Goal: Transaction & Acquisition: Purchase product/service

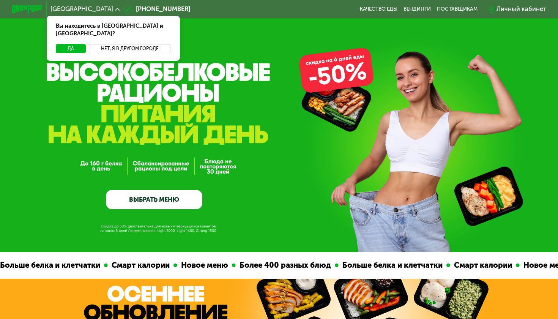
click at [149, 44] on button "Нет, я в другом городе" at bounding box center [130, 48] width 82 height 9
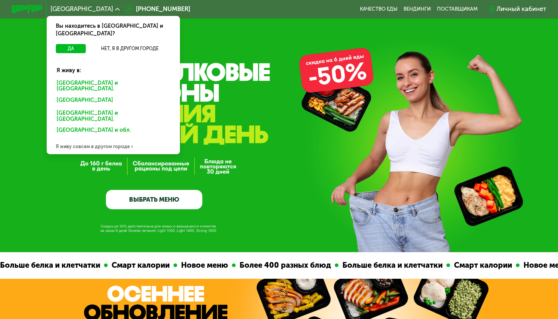
click at [87, 78] on div "Москве и обл." at bounding box center [113, 86] width 124 height 16
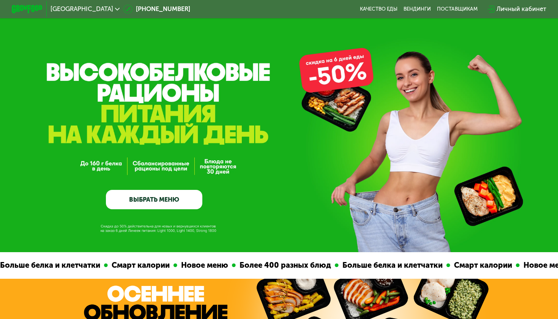
click at [335, 83] on div "GrowFood — доставка правильного питания ВЫБРАТЬ МЕНЮ" at bounding box center [279, 126] width 558 height 252
click at [179, 202] on link "ВЫБРАТЬ МЕНЮ" at bounding box center [154, 199] width 96 height 19
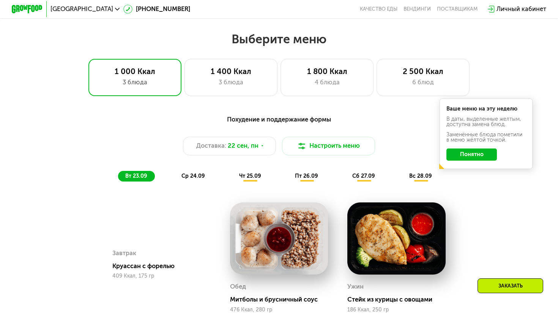
scroll to position [491, 0]
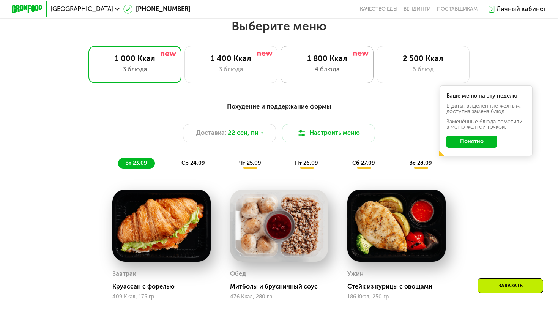
click at [327, 62] on div "1 800 Ккал" at bounding box center [327, 58] width 77 height 9
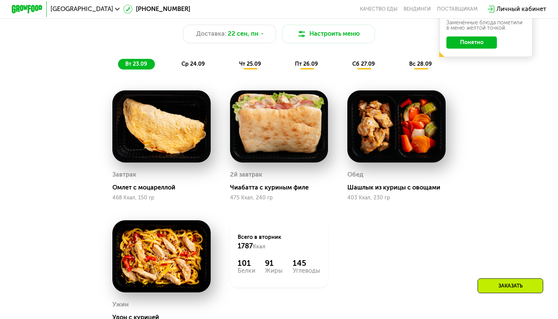
scroll to position [590, 0]
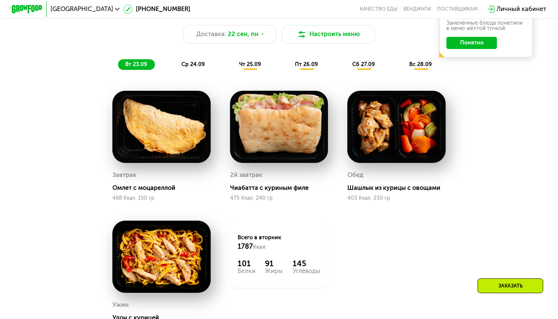
click at [202, 65] on span "ср 24.09" at bounding box center [194, 64] width 24 height 6
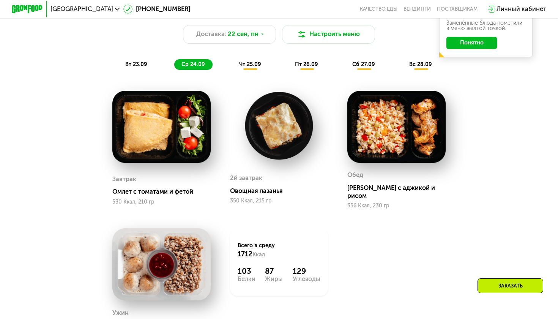
click at [257, 65] on span "чт 25.09" at bounding box center [250, 64] width 22 height 6
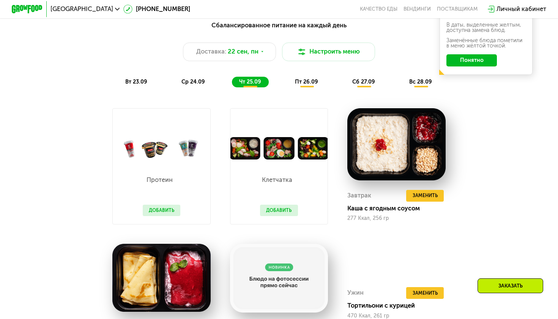
scroll to position [572, 0]
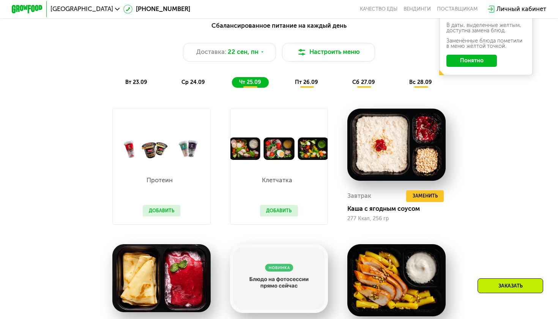
click at [316, 83] on span "пт 26.09" at bounding box center [306, 82] width 23 height 6
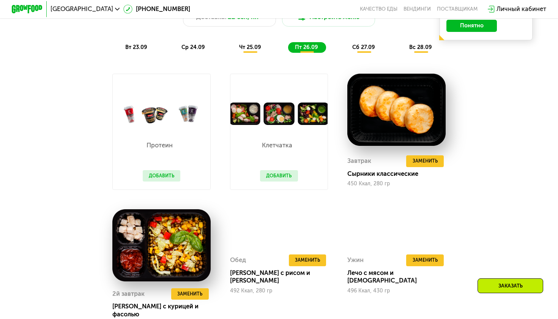
scroll to position [607, 0]
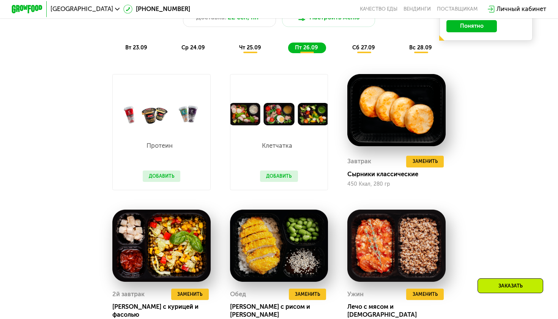
click at [364, 46] on span "сб 27.09" at bounding box center [363, 47] width 23 height 6
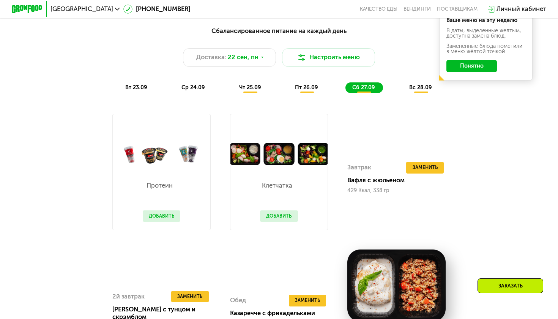
scroll to position [561, 0]
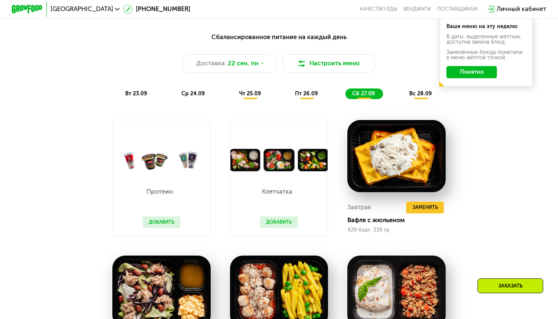
click at [422, 91] on span "вс 28.09" at bounding box center [420, 93] width 23 height 6
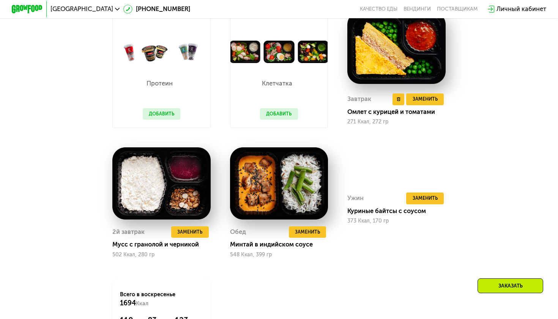
scroll to position [782, 0]
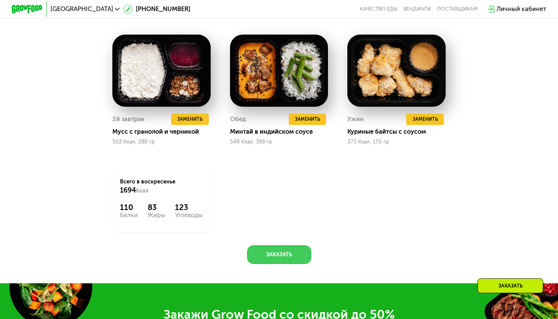
click at [282, 254] on button "Заказать" at bounding box center [279, 254] width 64 height 19
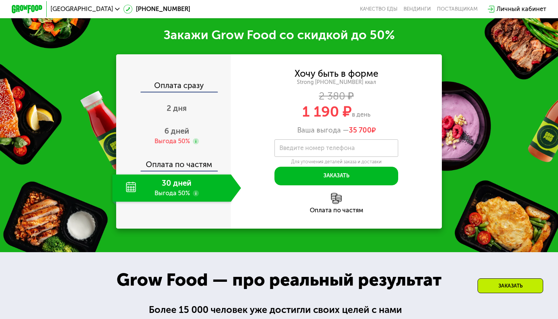
scroll to position [1064, 0]
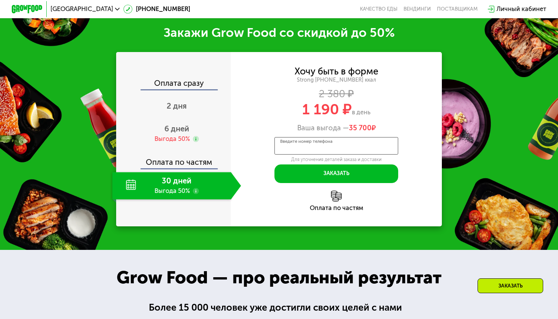
click at [357, 145] on input "Введите номер телефона" at bounding box center [337, 145] width 124 height 17
click at [198, 136] on use at bounding box center [196, 139] width 6 height 6
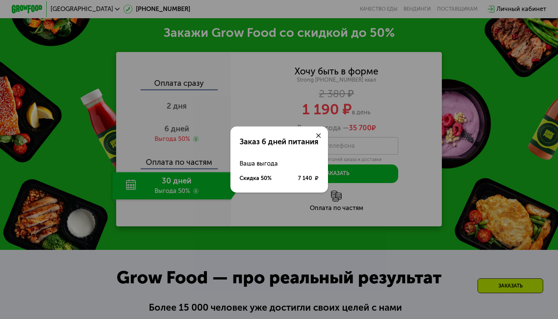
click at [321, 136] on icon at bounding box center [318, 135] width 5 height 5
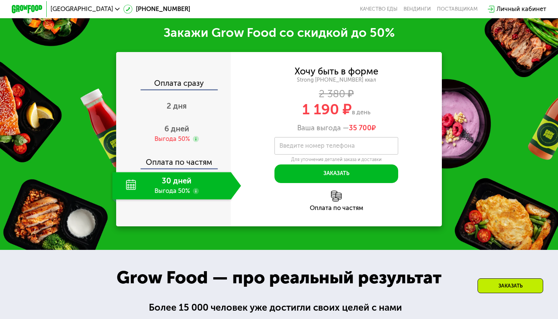
click at [529, 8] on div "Личный кабинет" at bounding box center [522, 9] width 50 height 9
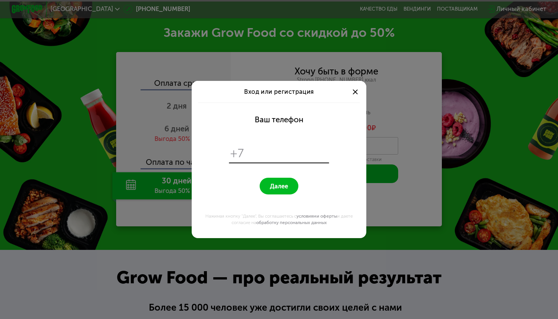
scroll to position [0, 0]
type input "**********"
click at [279, 186] on button "Далее" at bounding box center [279, 186] width 38 height 17
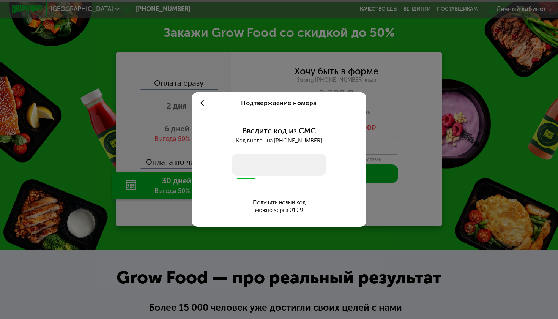
click at [275, 163] on input "number" at bounding box center [279, 165] width 95 height 22
type input "****"
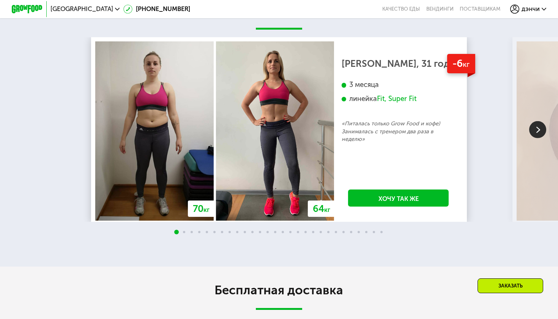
scroll to position [1608, 0]
click at [539, 133] on img at bounding box center [537, 129] width 17 height 17
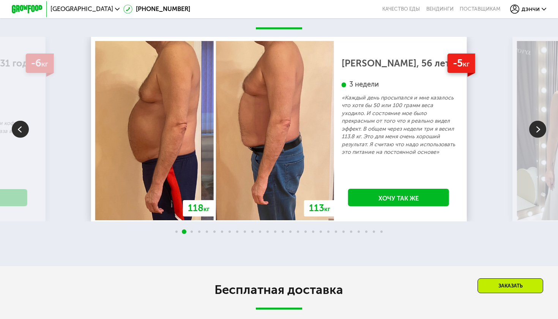
click at [540, 131] on img at bounding box center [537, 129] width 17 height 17
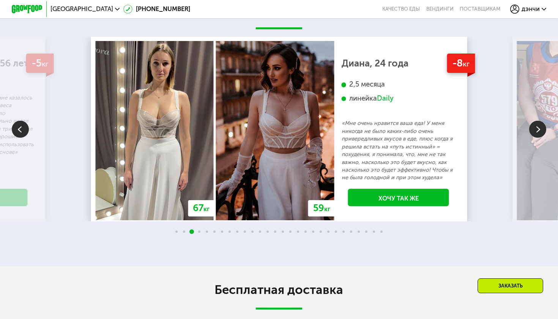
click at [540, 131] on img at bounding box center [537, 129] width 17 height 17
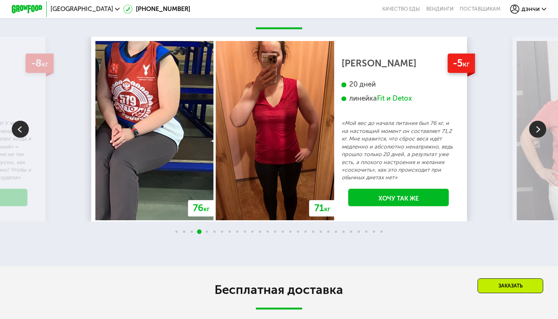
click at [540, 131] on img at bounding box center [537, 129] width 17 height 17
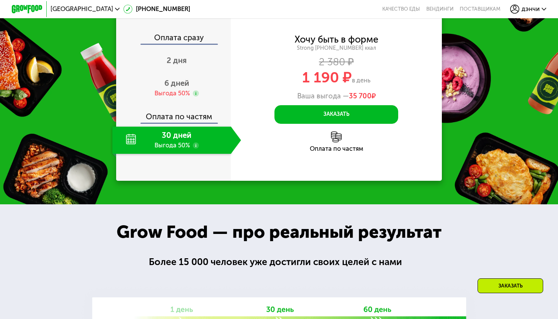
scroll to position [1087, 0]
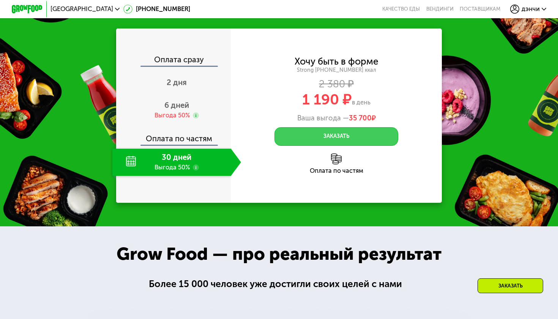
click at [363, 133] on button "Заказать" at bounding box center [337, 136] width 124 height 19
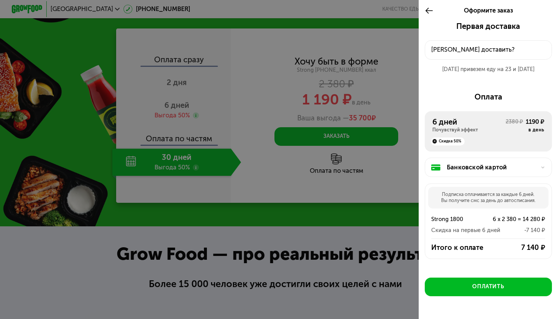
click at [487, 39] on div "Первая доставка 22 сен, пн • 18:00-23:00 Куда доставить? 22 сен привезем еду на…" at bounding box center [488, 51] width 127 height 58
click at [483, 59] on button "Куда доставить?" at bounding box center [488, 49] width 127 height 19
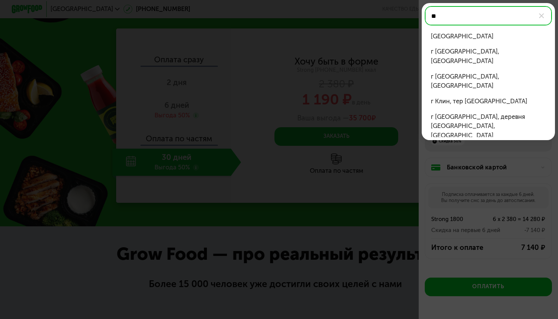
type input "*"
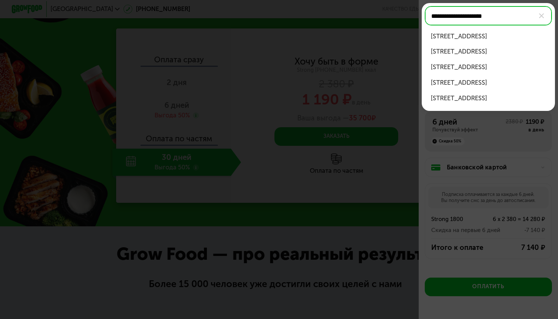
click at [506, 66] on div "Ленинградское шоссе, д 69 к 2" at bounding box center [488, 67] width 115 height 9
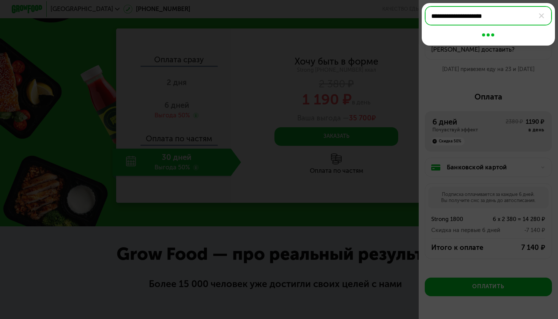
type input "**********"
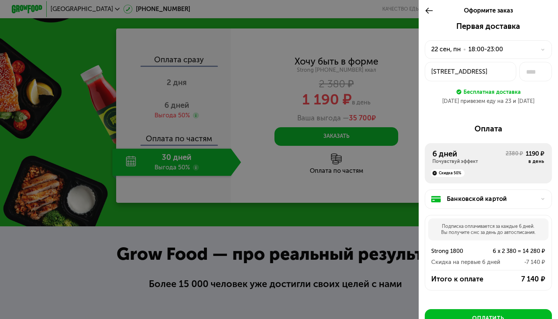
click at [542, 190] on div "Банковской картой" at bounding box center [488, 199] width 127 height 19
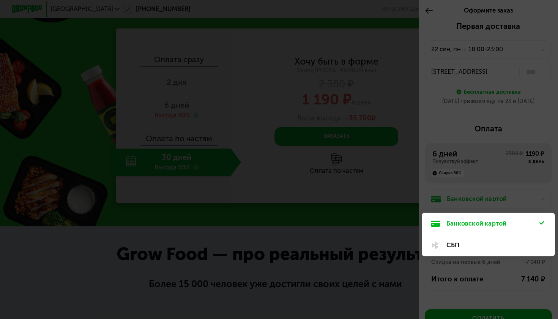
click at [544, 200] on div at bounding box center [279, 159] width 558 height 319
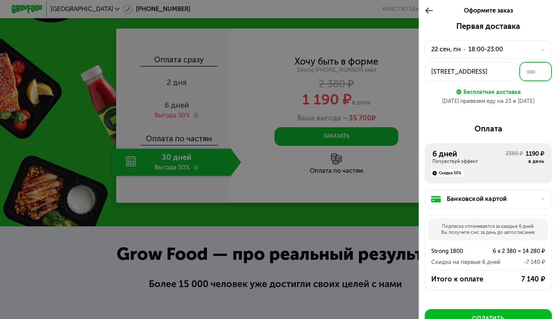
click at [532, 79] on input "text" at bounding box center [536, 71] width 33 height 19
type input "***"
click at [533, 104] on div "22 сен привезем еду на 23 и 24 сен" at bounding box center [488, 102] width 127 height 8
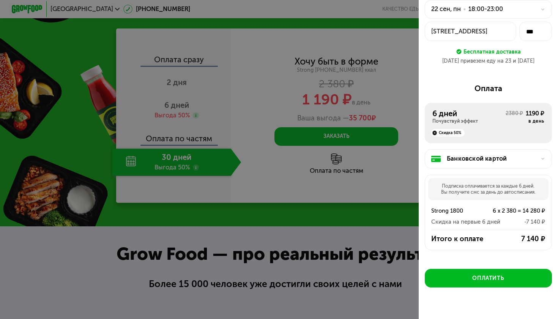
scroll to position [40, 0]
click at [476, 128] on div "Скидка 50%" at bounding box center [489, 131] width 112 height 13
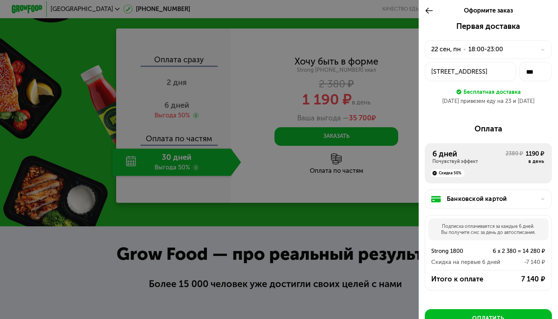
scroll to position [0, 0]
click at [466, 52] on div "•" at bounding box center [464, 49] width 3 height 9
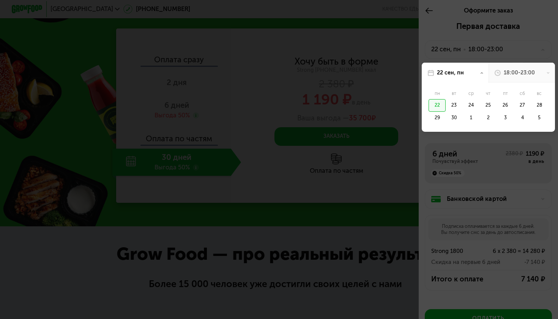
click at [530, 74] on div "18:00-23:00" at bounding box center [519, 73] width 31 height 8
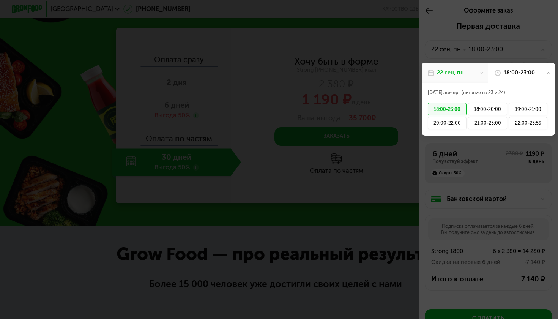
click at [521, 124] on div "22:00-23:59" at bounding box center [528, 123] width 39 height 13
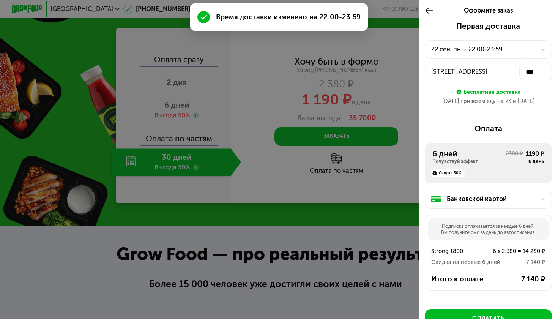
click at [447, 50] on div "22 сен, пн" at bounding box center [446, 49] width 30 height 9
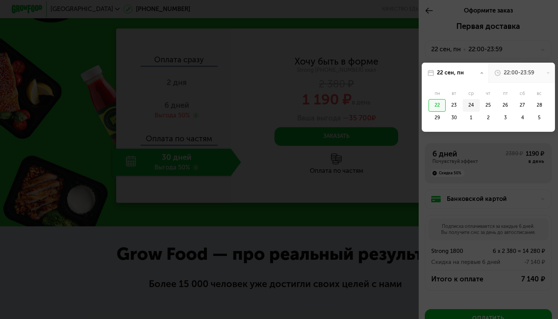
click at [472, 105] on div "24" at bounding box center [471, 105] width 17 height 13
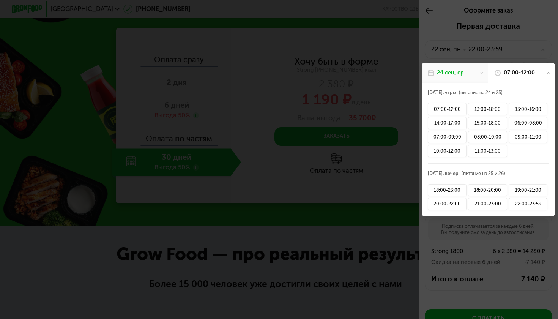
click at [517, 204] on div "22:00-23:59" at bounding box center [528, 204] width 39 height 13
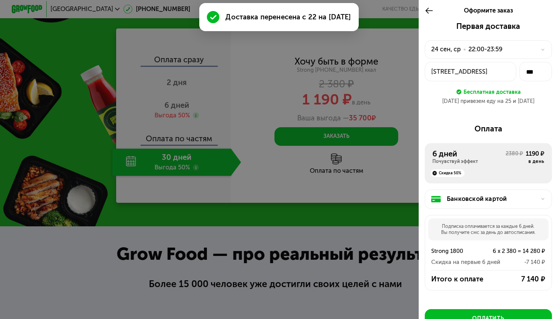
click at [453, 49] on div "24 сен, ср" at bounding box center [446, 49] width 30 height 9
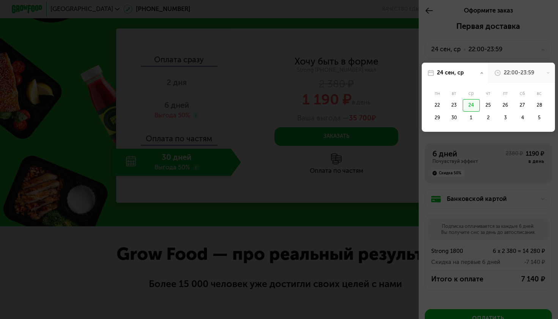
click at [479, 53] on div at bounding box center [279, 159] width 558 height 319
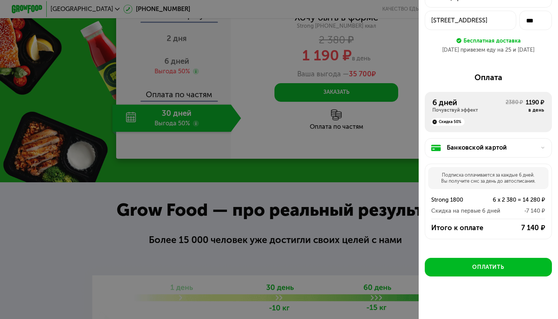
scroll to position [1136, 0]
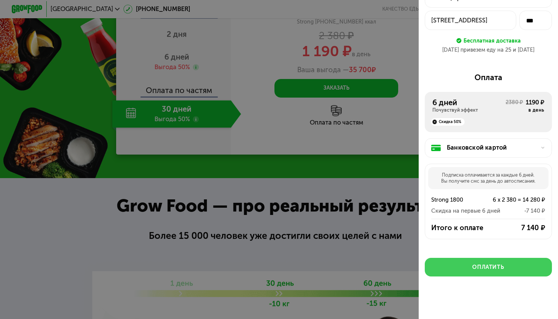
click at [522, 263] on button "Оплатить" at bounding box center [488, 267] width 127 height 19
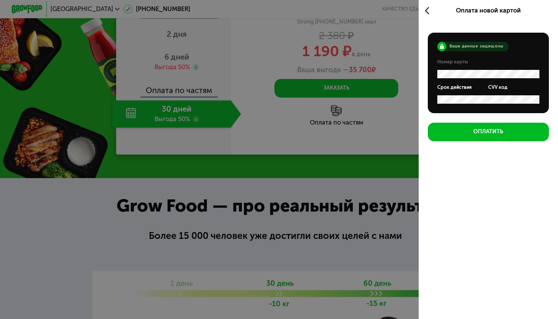
scroll to position [0, 0]
click at [493, 148] on div "Ваши данные защищены Номер карты Срок действия CVV код Оплатить" at bounding box center [489, 87] width 140 height 124
click at [430, 14] on icon at bounding box center [429, 10] width 9 height 9
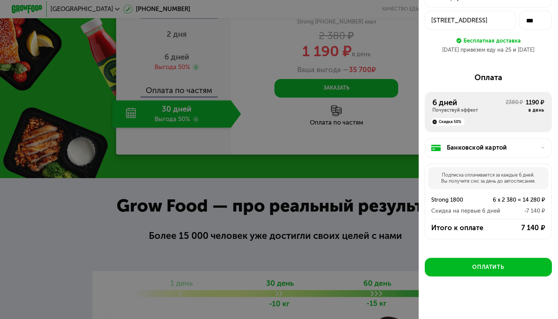
click at [507, 150] on div "Банковской картой" at bounding box center [491, 147] width 89 height 9
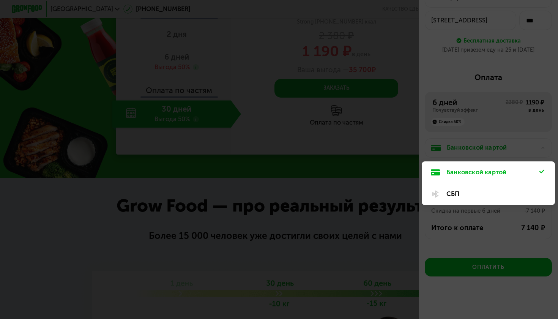
click at [494, 190] on div "СБП" at bounding box center [493, 194] width 93 height 9
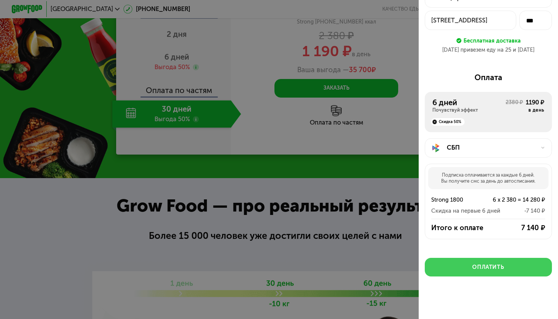
click at [508, 264] on button "Оплатить" at bounding box center [488, 267] width 127 height 19
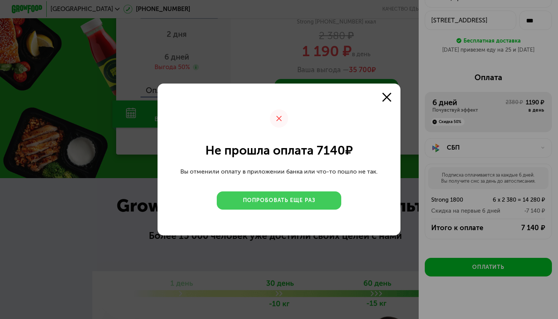
click at [285, 200] on div "Попробовать еще раз" at bounding box center [279, 201] width 73 height 8
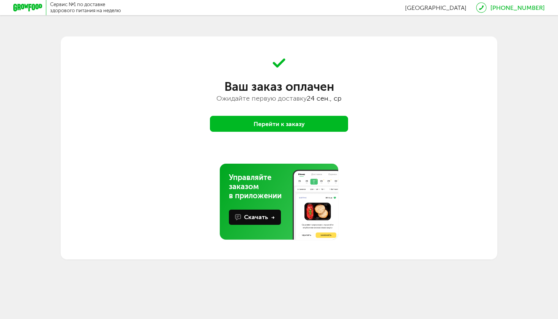
click at [294, 128] on button "Перейти к заказу" at bounding box center [279, 124] width 138 height 16
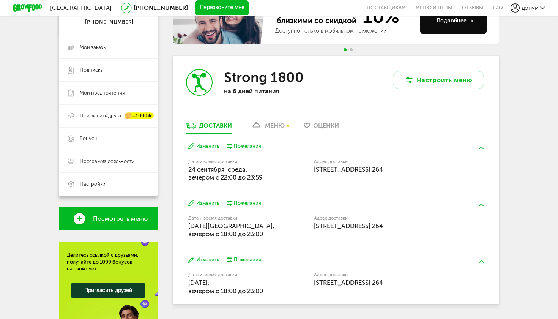
scroll to position [91, 0]
click at [272, 122] on div "меню" at bounding box center [275, 125] width 20 height 7
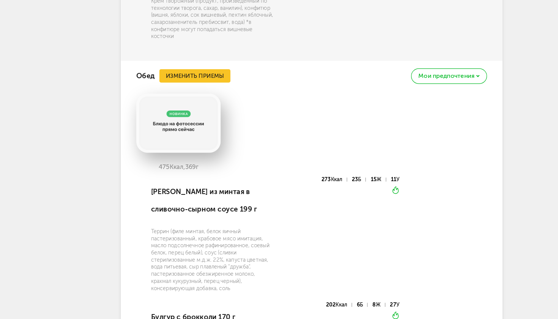
scroll to position [862, 0]
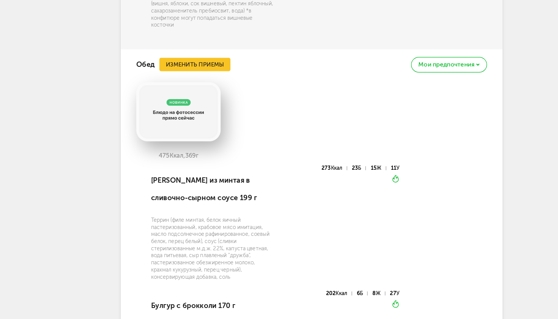
click at [428, 99] on span "Мои предпочтения" at bounding box center [452, 101] width 48 height 5
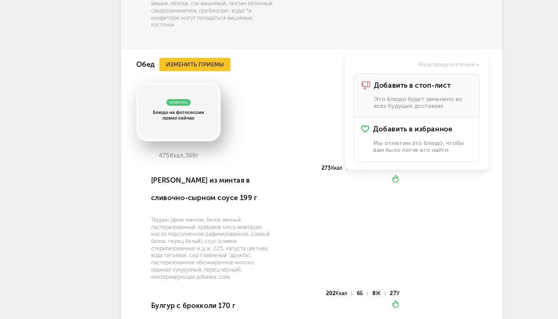
click at [389, 128] on p "Это блюдо будет заменено во всех будущих доставках" at bounding box center [431, 134] width 84 height 12
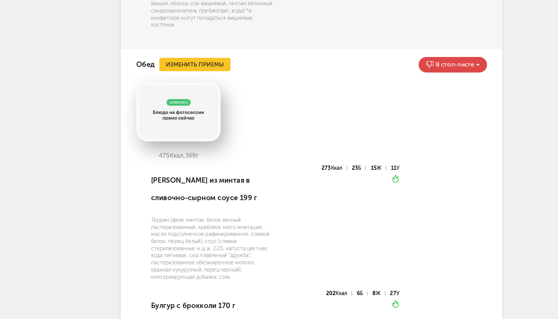
click at [206, 96] on button "Изменить приемы" at bounding box center [236, 101] width 61 height 11
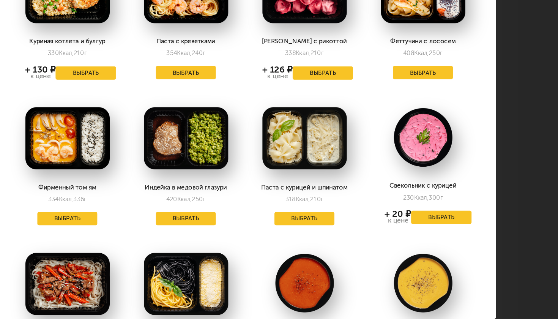
scroll to position [166, 0]
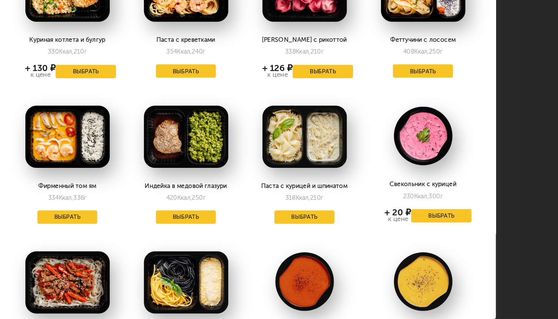
click at [304, 226] on button "Выбрать" at bounding box center [330, 231] width 52 height 11
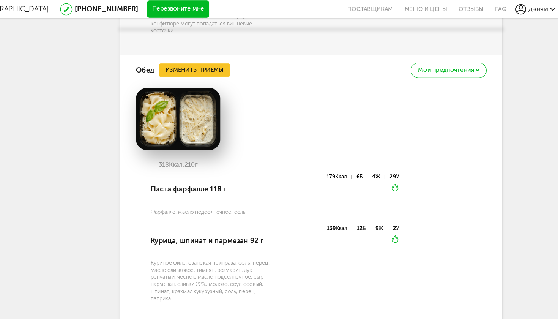
scroll to position [894, 0]
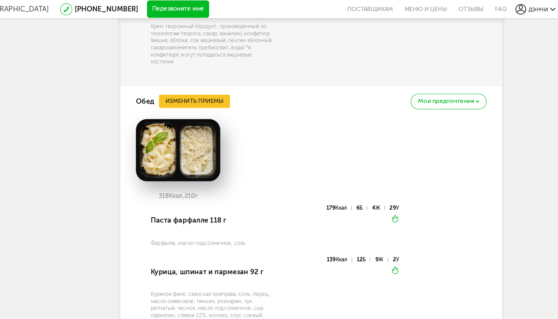
click at [206, 81] on button "Изменить приемы" at bounding box center [236, 86] width 61 height 11
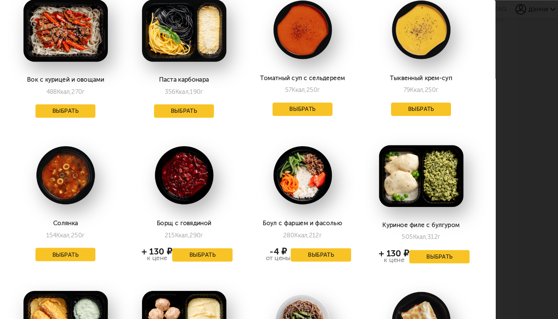
scroll to position [429, 1]
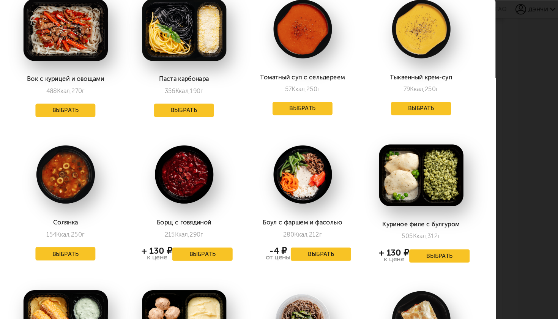
click at [100, 213] on button "Выбрать" at bounding box center [126, 216] width 52 height 11
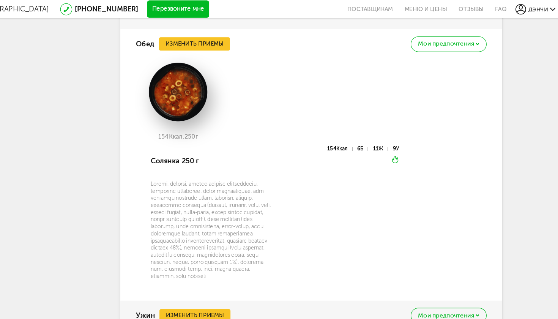
scroll to position [924, 0]
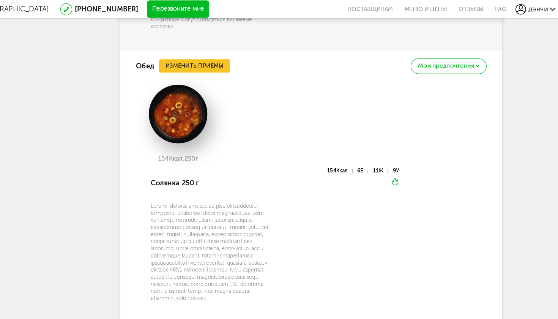
click at [206, 51] on button "Изменить приемы" at bounding box center [236, 56] width 61 height 11
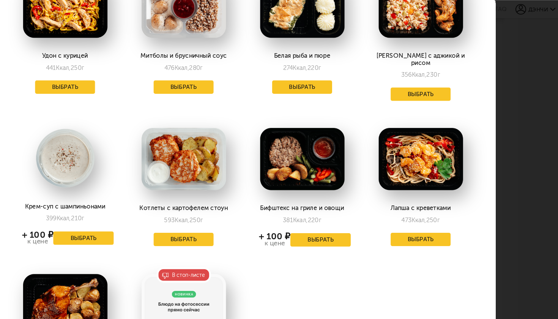
scroll to position [825, 2]
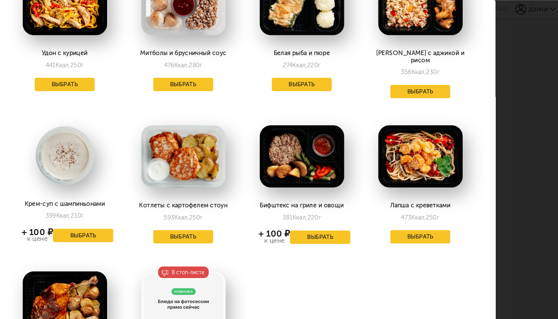
drag, startPoint x: 139, startPoint y: 179, endPoint x: 147, endPoint y: 179, distance: 8.0
click at [210, 183] on div "593 Ккал, 250 г" at bounding box center [226, 186] width 33 height 6
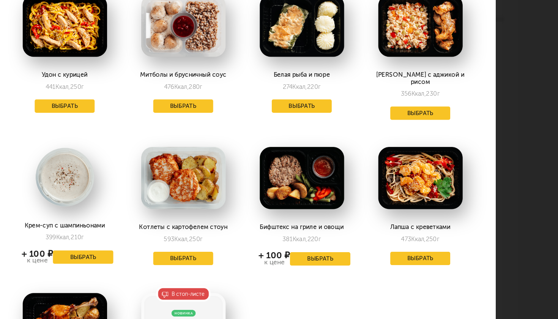
scroll to position [761, 2]
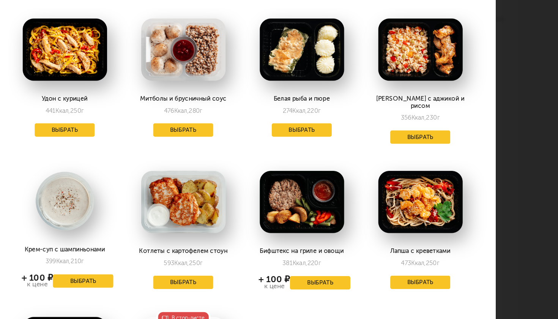
click at [201, 130] on button "Выбрать" at bounding box center [227, 135] width 52 height 11
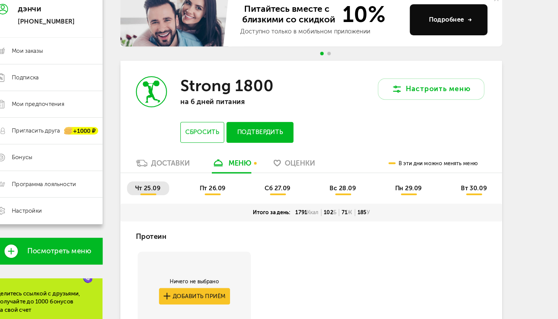
scroll to position [51, 0]
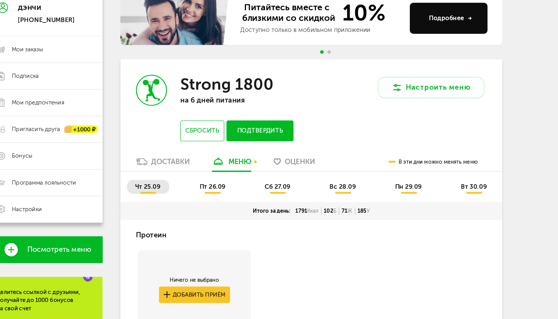
click at [240, 203] on span "пт 26.09" at bounding box center [251, 206] width 22 height 6
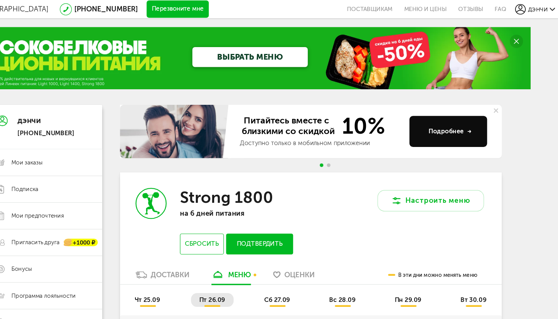
scroll to position [0, 0]
click at [239, 258] on ul "чт 25.09 пт 26.09 сб 27.09 вс 28.09 пн 29.09 вт 30.09" at bounding box center [336, 260] width 315 height 19
click at [296, 253] on span "сб 27.09" at bounding box center [307, 256] width 22 height 6
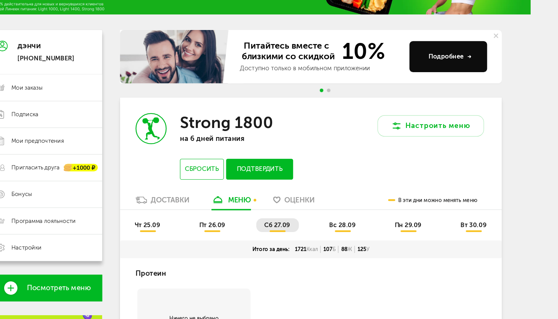
scroll to position [22, 0]
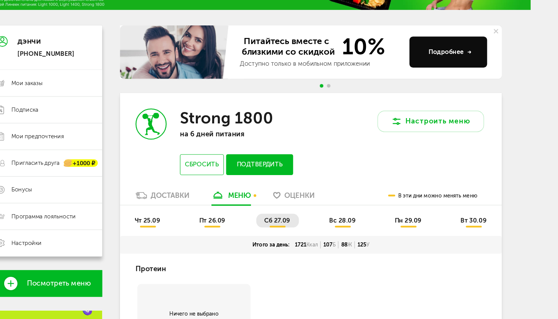
click at [345, 229] on li "вс 28.09" at bounding box center [363, 235] width 37 height 12
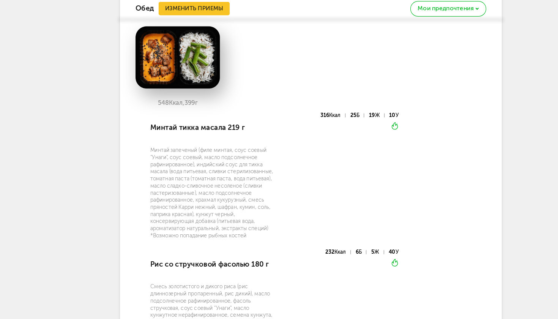
scroll to position [957, 0]
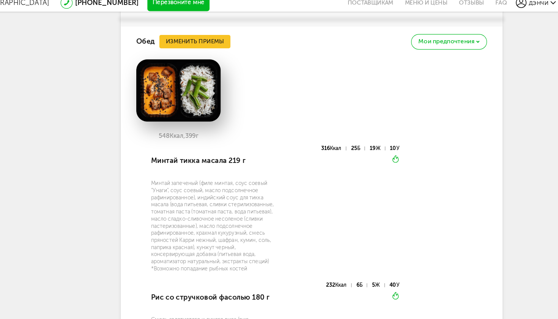
click at [206, 36] on button "Изменить приемы" at bounding box center [236, 41] width 61 height 11
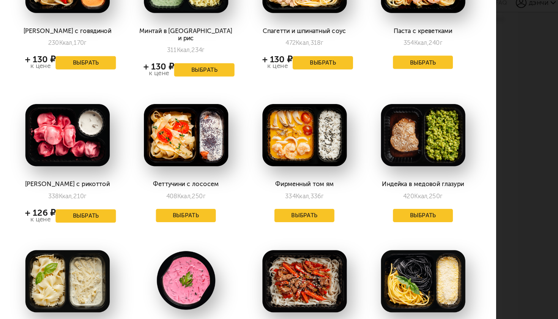
scroll to position [215, 0]
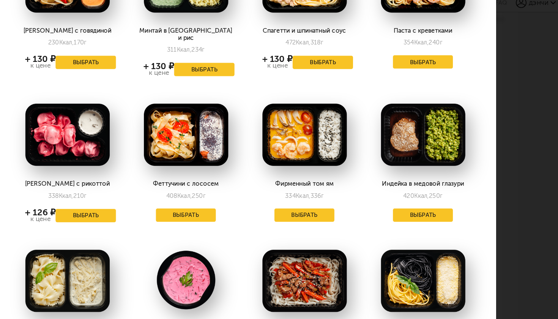
click at [281, 149] on div "Фирменный том ям 334 Ккал, 336 г Выбрать" at bounding box center [330, 143] width 98 height 120
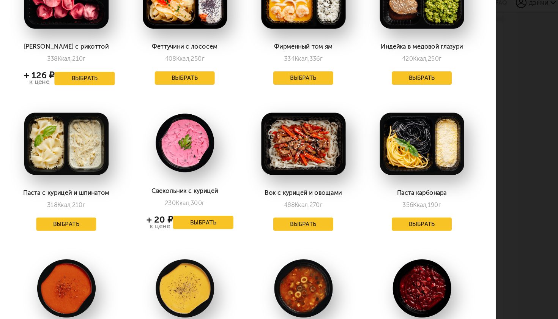
scroll to position [334, 1]
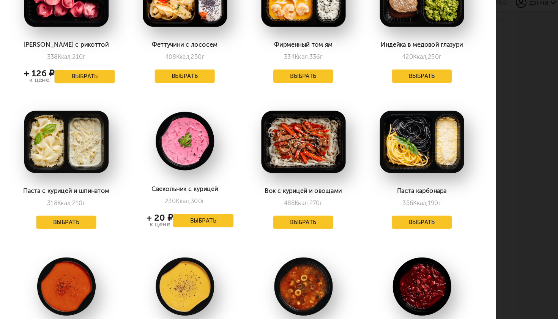
click at [467, 20] on div "Выберите обеды на [DATE] 28.09 Казаречче с фрикадельками 556 Ккал, 372 г + 130 …" at bounding box center [279, 159] width 558 height 319
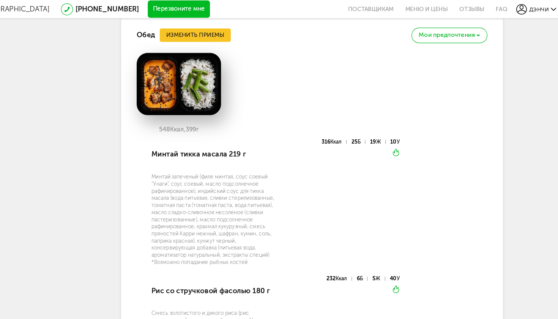
scroll to position [937, 0]
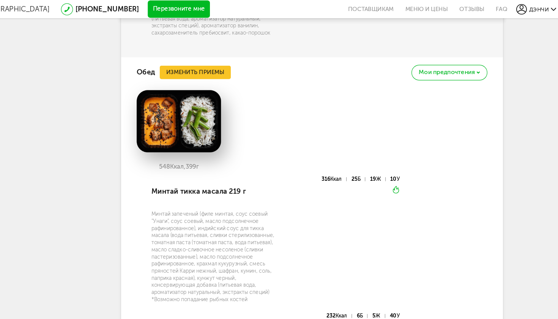
click at [206, 56] on button "Изменить приемы" at bounding box center [236, 61] width 61 height 11
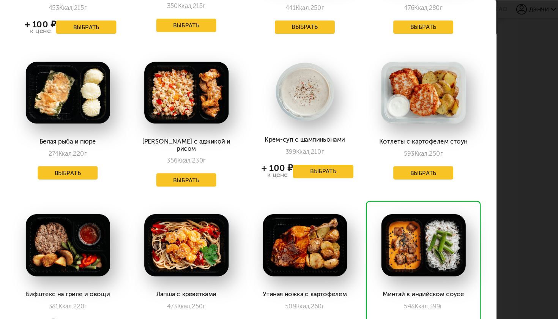
scroll to position [878, 0]
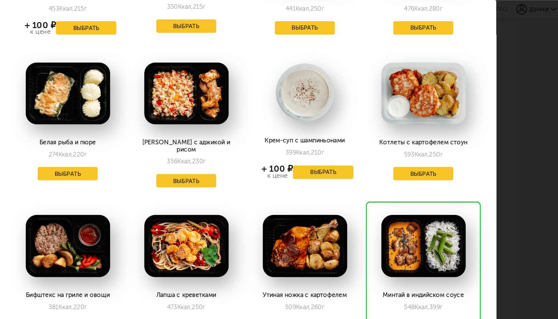
click at [406, 143] on button "Выбрать" at bounding box center [432, 148] width 52 height 11
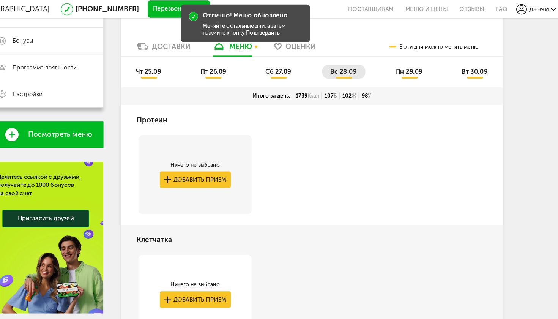
scroll to position [178, 0]
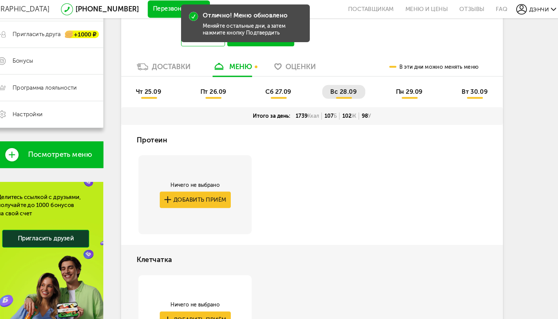
click at [408, 75] on span "пн 29.09" at bounding box center [419, 78] width 23 height 6
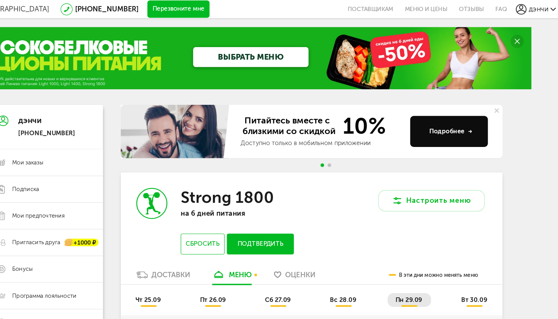
scroll to position [0, 0]
click at [464, 253] on span "вт 30.09" at bounding box center [475, 256] width 22 height 6
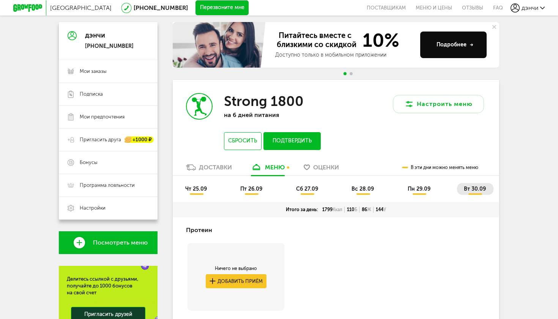
scroll to position [65, 0]
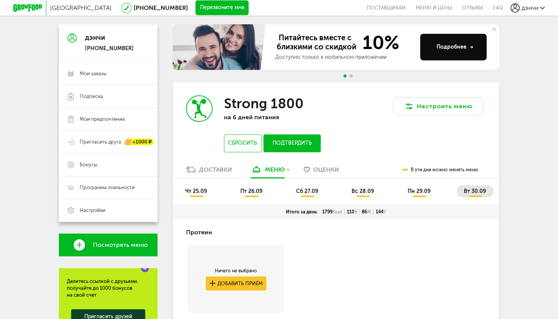
click at [278, 138] on button "Подтвердить" at bounding box center [292, 143] width 57 height 18
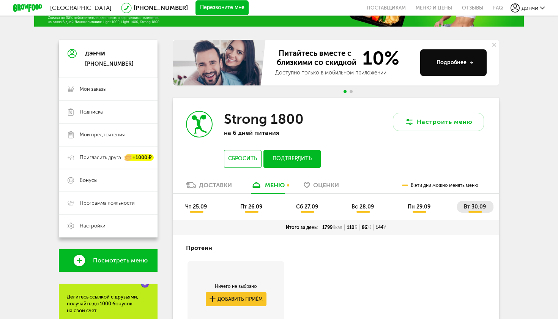
scroll to position [47, 0]
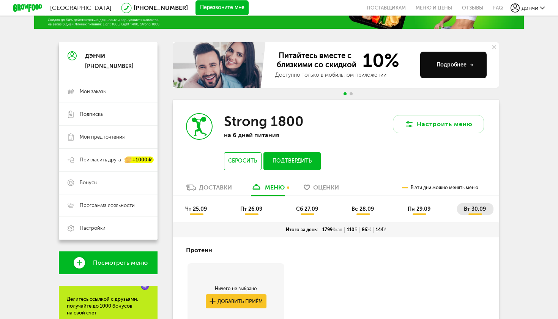
click at [352, 94] on span "Go to slide 2" at bounding box center [351, 93] width 3 height 3
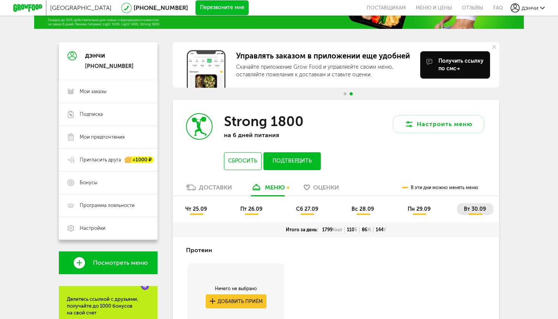
click at [346, 95] on span "Go to slide 1" at bounding box center [345, 93] width 3 height 3
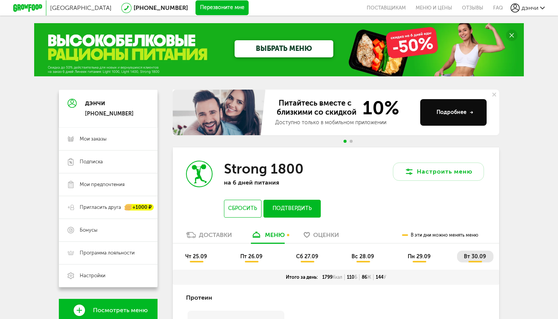
scroll to position [0, 0]
click at [101, 251] on span "Программа лояльности" at bounding box center [107, 253] width 55 height 7
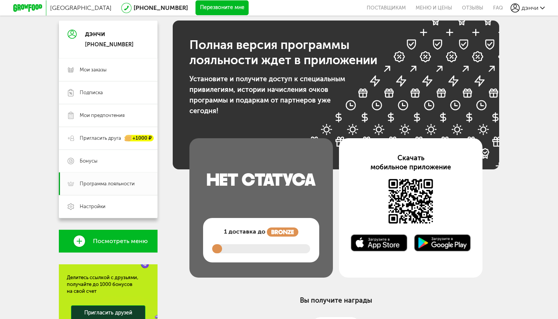
scroll to position [70, 0]
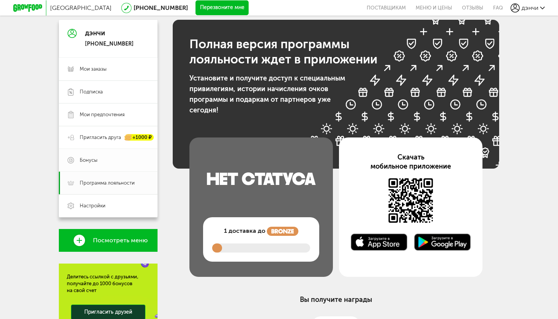
click at [88, 161] on span "Бонусы" at bounding box center [89, 160] width 18 height 7
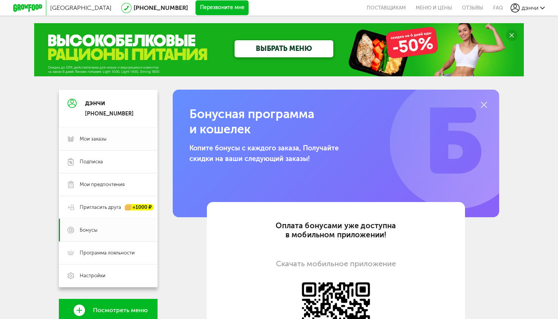
click at [103, 133] on link "Мои заказы" at bounding box center [108, 139] width 99 height 23
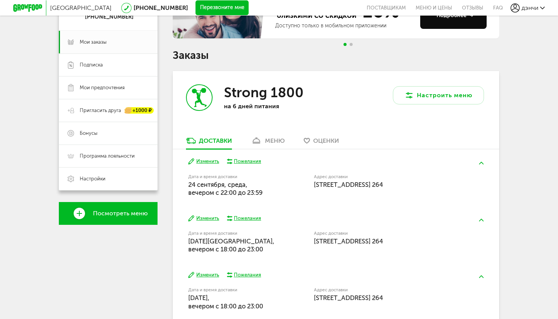
scroll to position [99, 0]
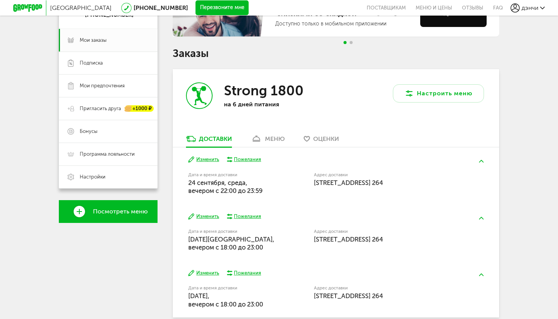
click at [254, 156] on div "Пожелания" at bounding box center [247, 159] width 27 height 7
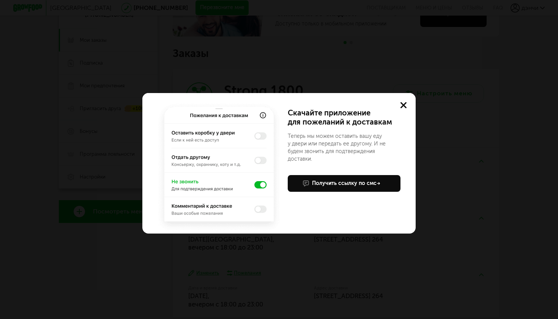
click at [397, 106] on button at bounding box center [404, 105] width 24 height 24
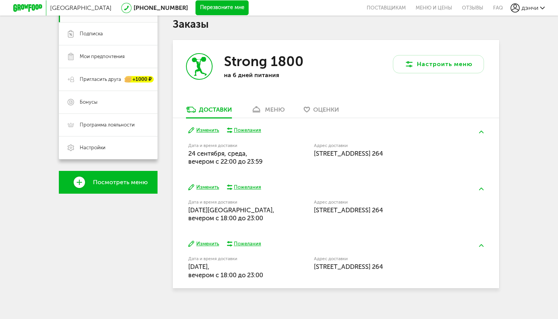
scroll to position [128, 0]
